Goal: Task Accomplishment & Management: Complete application form

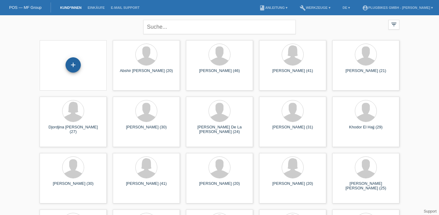
click at [74, 68] on div "+" at bounding box center [73, 65] width 15 height 10
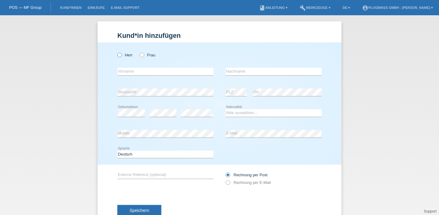
click at [117, 52] on icon at bounding box center [117, 52] width 0 height 0
click at [118, 55] on input "Herr" at bounding box center [119, 55] width 4 height 4
radio input "true"
click at [138, 69] on input "text" at bounding box center [165, 72] width 96 height 8
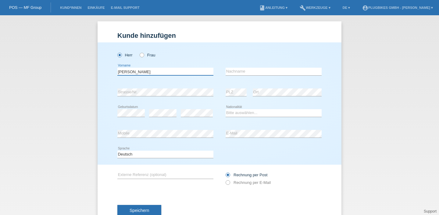
type input "[PERSON_NAME]"
type input "Brutscher"
click at [252, 115] on select "Bitte auswählen... Schweiz Deutschland Liechtenstein Österreich ------------ Af…" at bounding box center [274, 112] width 96 height 7
click at [226, 110] on select "Bitte auswählen... Schweiz Deutschland Liechtenstein Österreich ------------ Af…" at bounding box center [274, 112] width 96 height 7
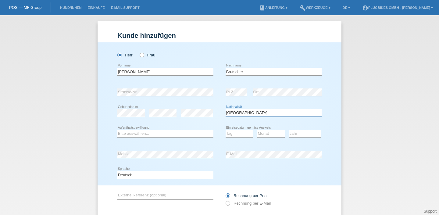
click at [251, 110] on select "Bitte auswählen... Schweiz Deutschland Liechtenstein Österreich ------------ Af…" at bounding box center [274, 112] width 96 height 7
select select "CH"
click at [226, 110] on select "Bitte auswählen... Schweiz Deutschland Liechtenstein Österreich ------------ Af…" at bounding box center [274, 112] width 96 height 7
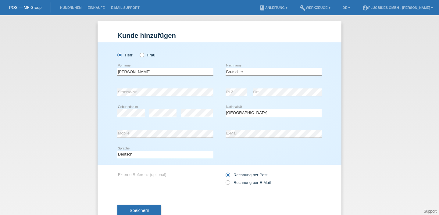
click at [222, 172] on div "error Externe Referenz (optional) Rechnung per Post" at bounding box center [219, 179] width 204 height 28
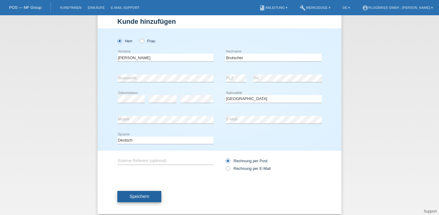
click at [141, 201] on button "Speichern" at bounding box center [139, 197] width 44 height 12
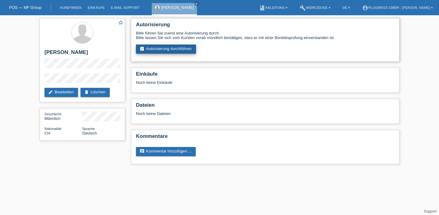
click at [165, 49] on link "assignment_turned_in Autorisierung durchführen" at bounding box center [166, 49] width 60 height 9
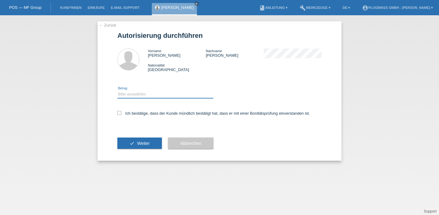
click at [145, 97] on select "Bitte auswählen CHF 1.00 - CHF 499.00 CHF 500.00 - CHF 1'999.00 CHF 2'000.00 - …" at bounding box center [165, 94] width 96 height 7
select select "2"
click at [117, 92] on select "Bitte auswählen CHF 1.00 - CHF 499.00 CHF 500.00 - CHF 1'999.00 CHF 2'000.00 - …" at bounding box center [165, 94] width 96 height 7
click at [137, 116] on label "Ich bestätige, dass der Kunde mündlich bestätigt hat, dass er mit einer Bonität…" at bounding box center [213, 113] width 193 height 5
click at [121, 115] on input "Ich bestätige, dass der Kunde mündlich bestätigt hat, dass er mit einer Bonität…" at bounding box center [119, 113] width 4 height 4
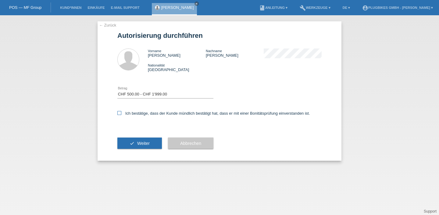
checkbox input "true"
click at [142, 145] on span "Weiter" at bounding box center [143, 143] width 13 height 5
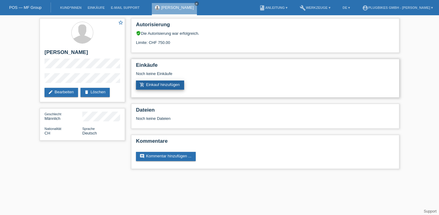
click at [164, 87] on link "add_shopping_cart Einkauf hinzufügen" at bounding box center [160, 85] width 48 height 9
